Goal: Register for event/course

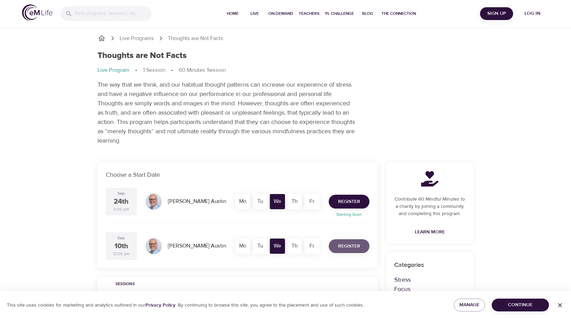
click at [341, 249] on span "Register" at bounding box center [349, 246] width 22 height 9
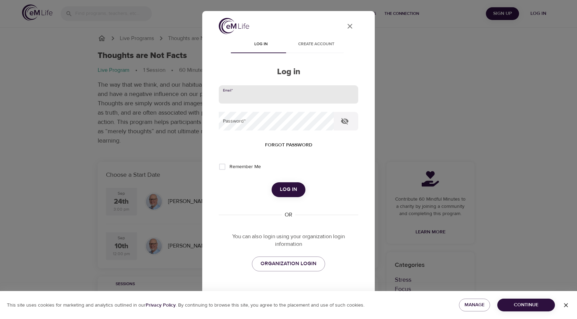
click at [247, 95] on input "email" at bounding box center [288, 94] width 139 height 19
type input "[PERSON_NAME][EMAIL_ADDRESS][PERSON_NAME][DOMAIN_NAME]"
click at [271, 182] on button "Log in" at bounding box center [288, 189] width 34 height 14
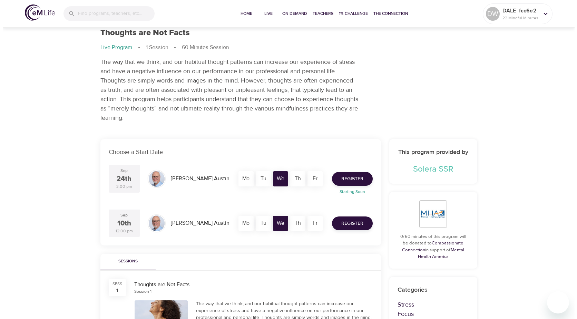
scroll to position [34, 0]
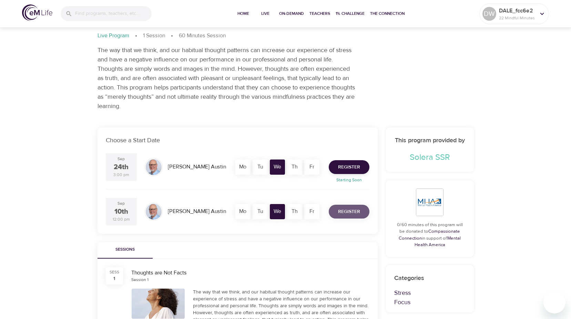
click at [349, 211] on span "Register" at bounding box center [349, 211] width 22 height 9
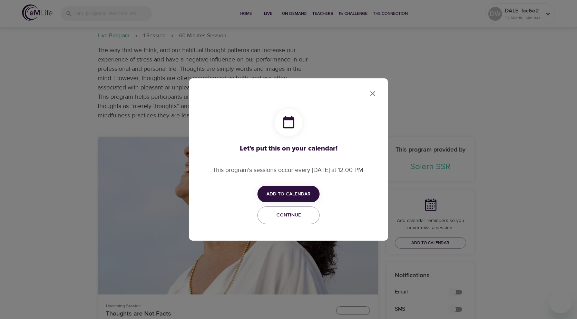
checkbox input "true"
click at [303, 191] on span "Add to Calendar" at bounding box center [288, 194] width 44 height 9
click at [296, 219] on span "Outlook" at bounding box center [292, 220] width 21 height 9
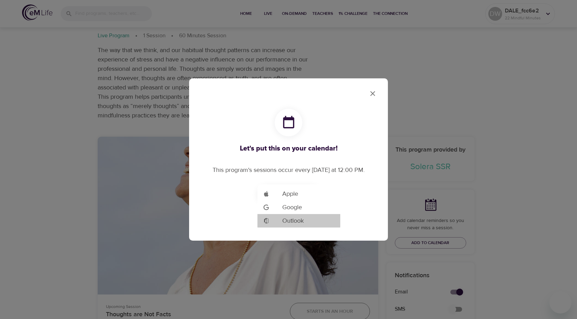
click at [289, 219] on span "Outlook" at bounding box center [292, 220] width 21 height 9
click at [287, 209] on span "Google" at bounding box center [292, 206] width 20 height 9
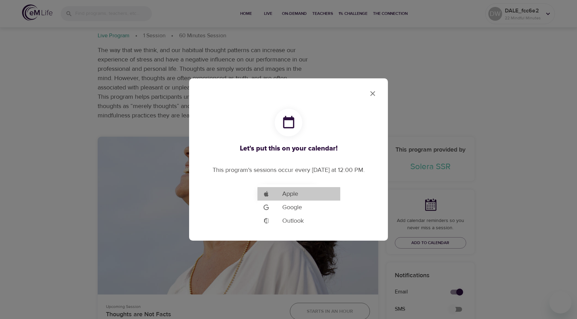
click at [289, 191] on span "Apple" at bounding box center [290, 193] width 16 height 9
